Goal: Task Accomplishment & Management: Use online tool/utility

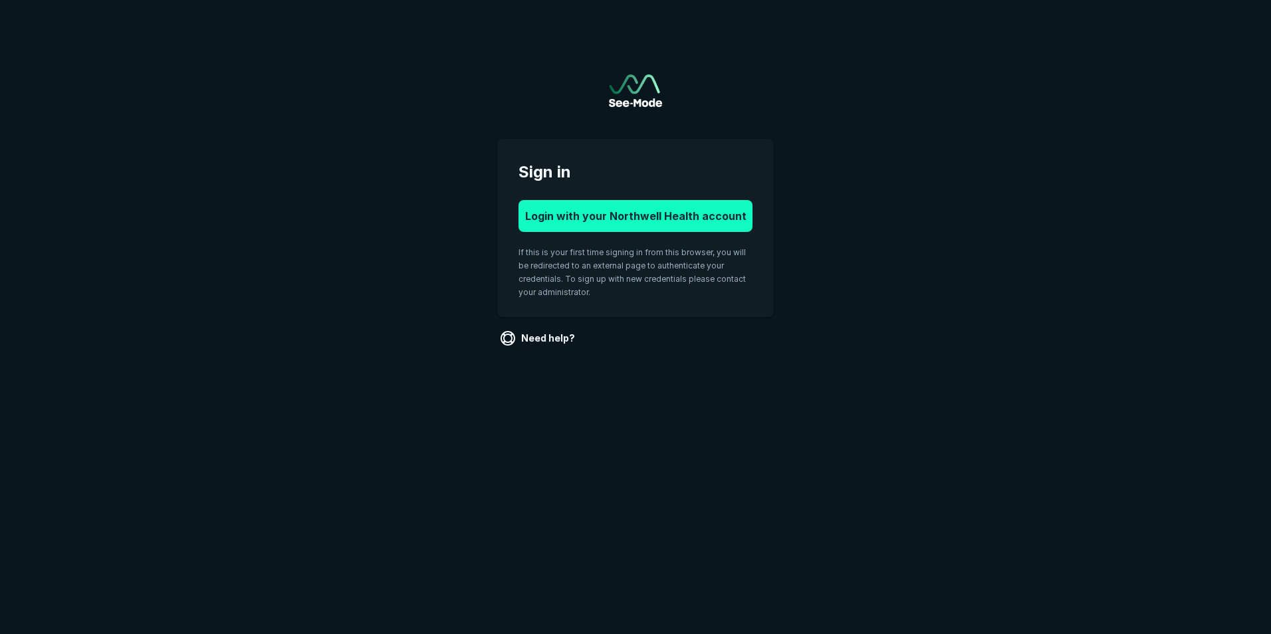
click at [606, 220] on button "Login with your Northwell Health account" at bounding box center [636, 216] width 234 height 32
drag, startPoint x: 217, startPoint y: 133, endPoint x: 235, endPoint y: 134, distance: 18.6
click at [217, 133] on main "Sign in Login with your Northwell Health account If this is your first time sig…" at bounding box center [635, 198] width 1271 height 397
click at [614, 210] on button "Login with your Northwell Health account" at bounding box center [636, 216] width 234 height 32
click at [606, 215] on button "Login with your Northwell Health account" at bounding box center [636, 216] width 234 height 32
